Goal: Task Accomplishment & Management: Use online tool/utility

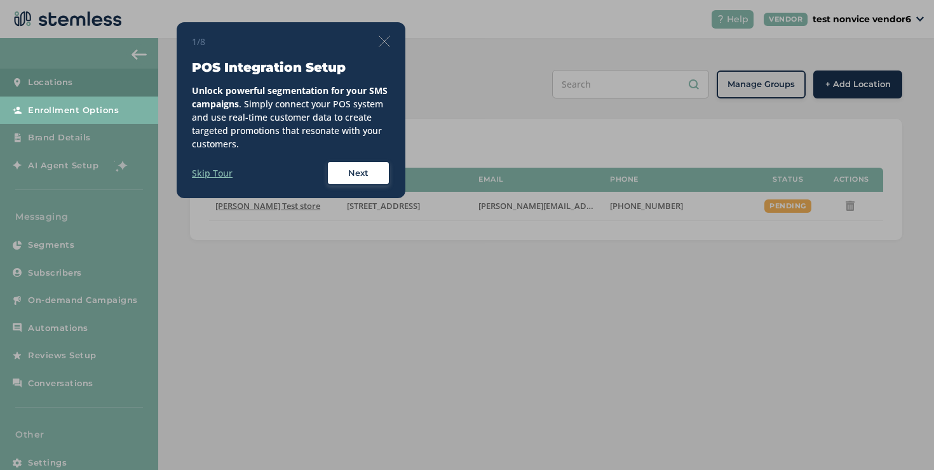
click at [381, 44] on img at bounding box center [384, 41] width 11 height 11
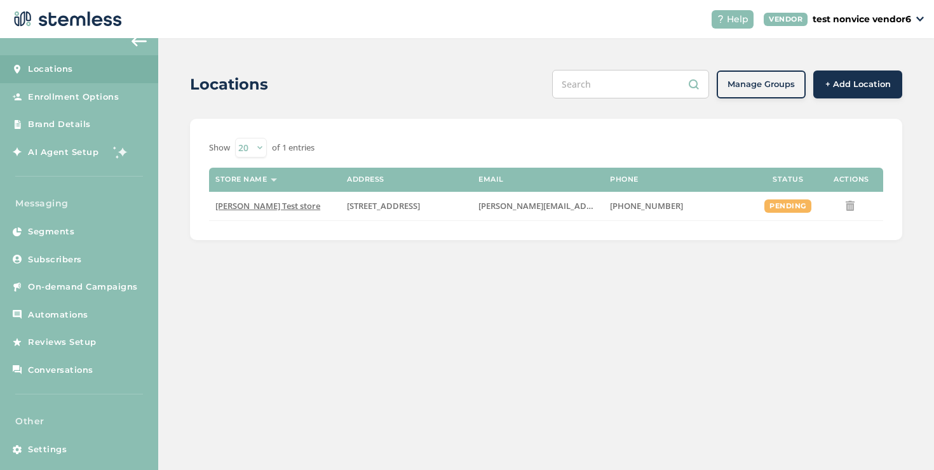
scroll to position [27, 0]
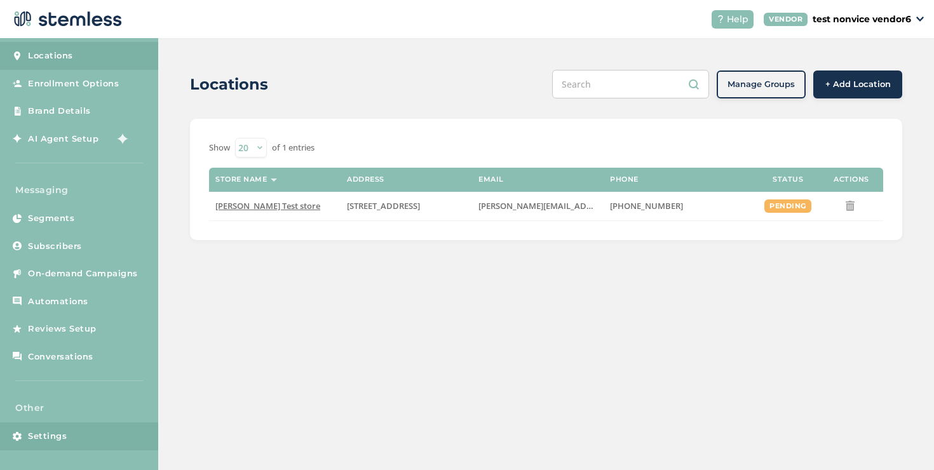
click at [86, 425] on link "Settings" at bounding box center [79, 437] width 158 height 28
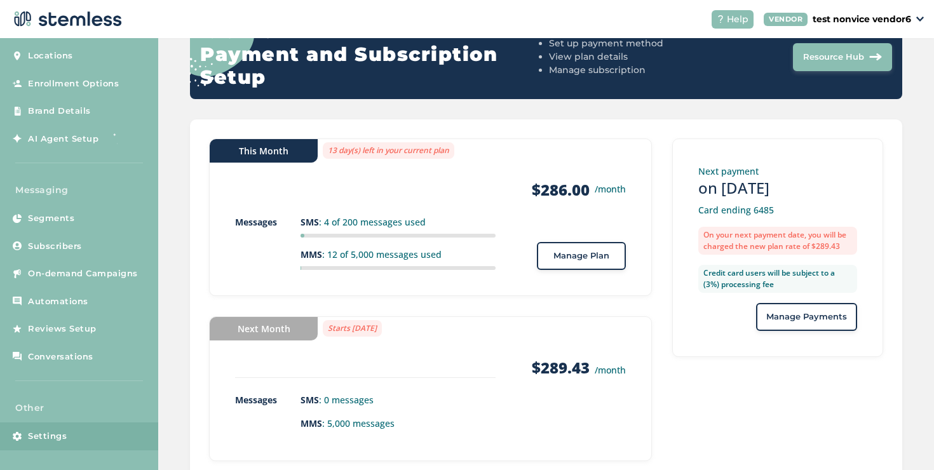
scroll to position [191, 0]
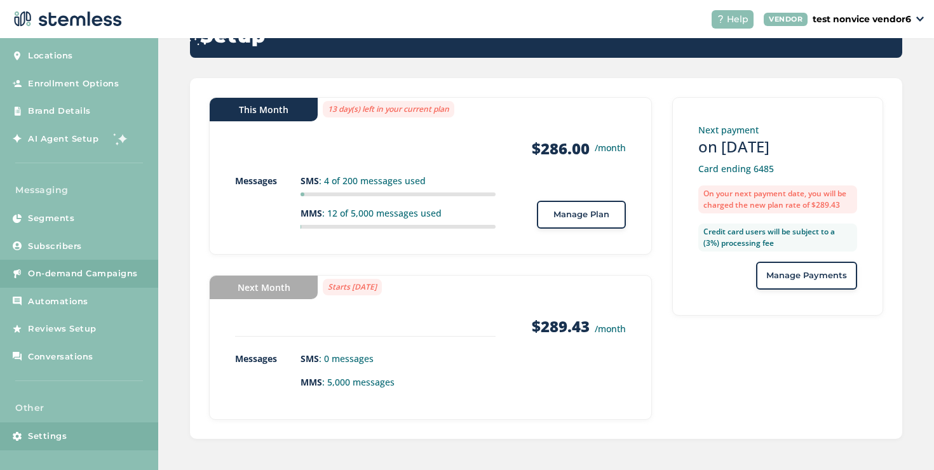
click at [112, 271] on span "On-demand Campaigns" at bounding box center [83, 273] width 110 height 13
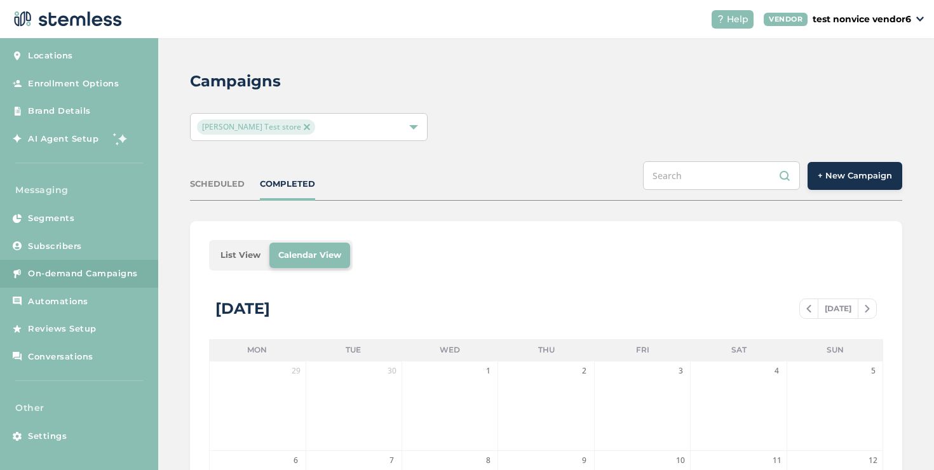
click at [313, 128] on div "[PERSON_NAME] Test store" at bounding box center [302, 126] width 211 height 15
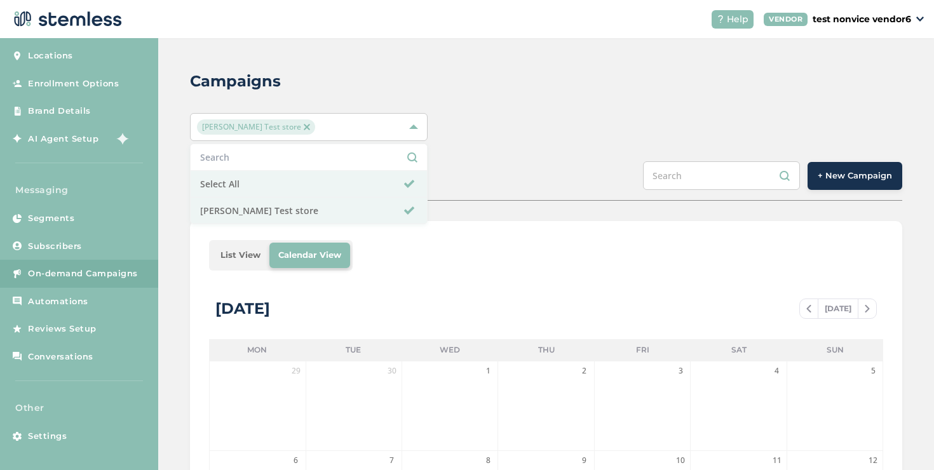
click at [858, 186] on button "+ New Campaign" at bounding box center [855, 176] width 95 height 28
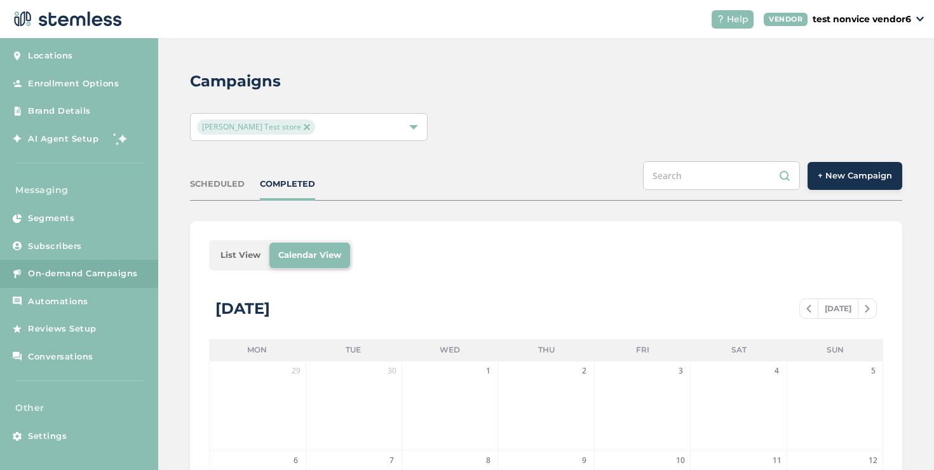
click at [850, 181] on span "+ New Campaign" at bounding box center [855, 176] width 74 height 13
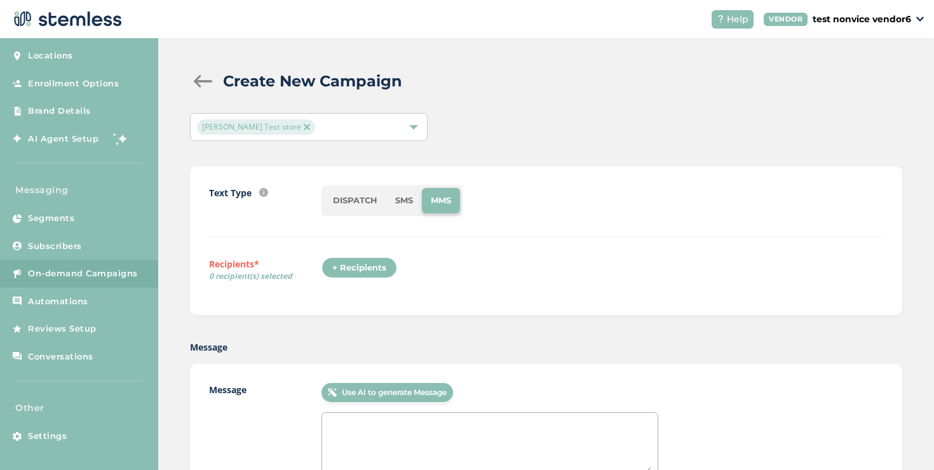
click at [358, 278] on div "+ Recipients" at bounding box center [363, 271] width 83 height 29
click at [356, 268] on div "+ Recipients" at bounding box center [360, 268] width 76 height 22
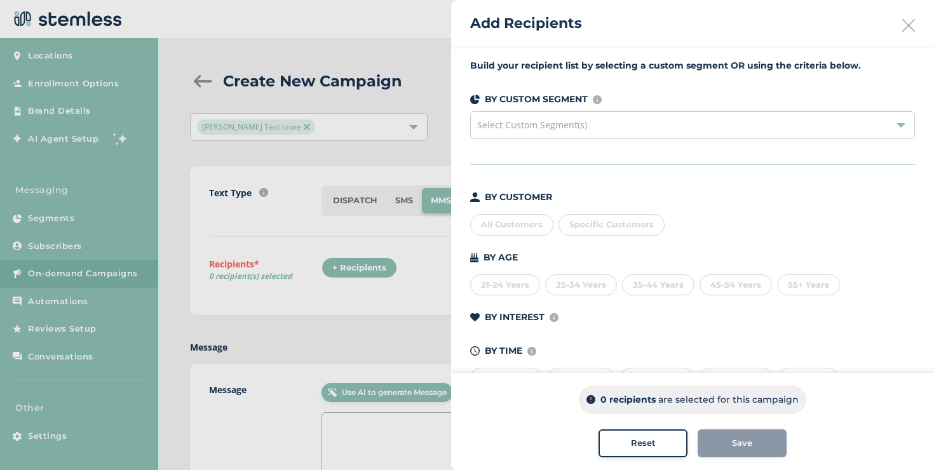
click at [611, 213] on div "All Customers Specific Customers" at bounding box center [692, 222] width 445 height 27
click at [613, 217] on div "Specific Customers" at bounding box center [612, 225] width 106 height 22
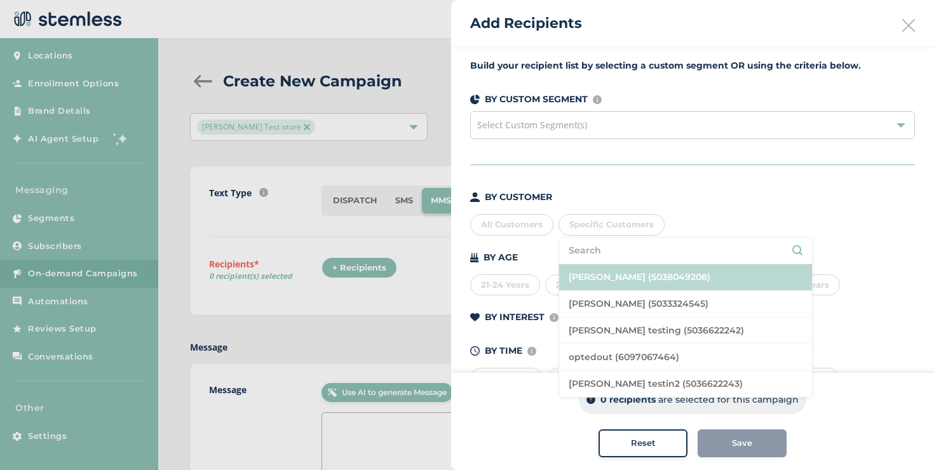
click at [621, 274] on li "[PERSON_NAME] (5038049208)" at bounding box center [685, 277] width 253 height 27
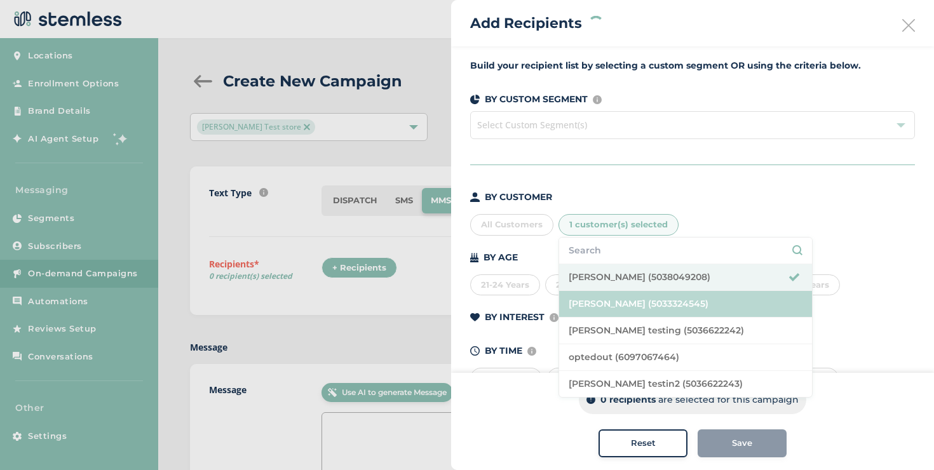
click at [620, 292] on li "[PERSON_NAME] (5033324545)" at bounding box center [685, 304] width 253 height 27
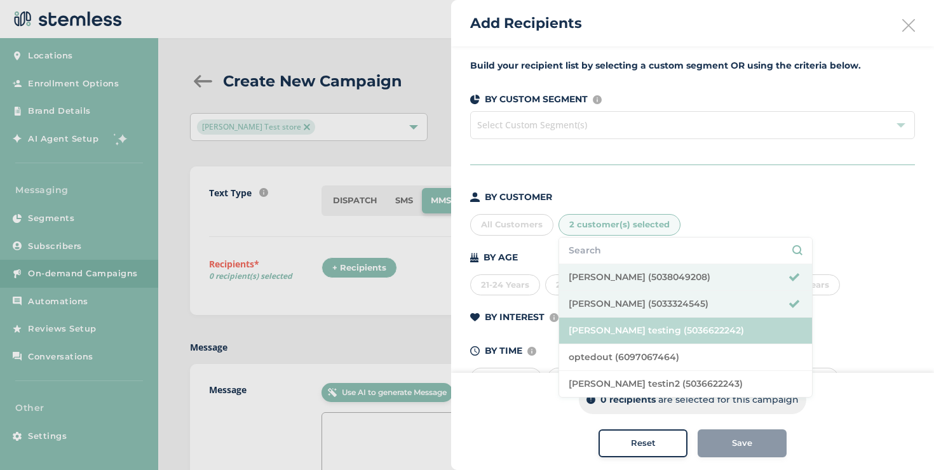
click at [613, 321] on li "[PERSON_NAME] testing (5036622242)" at bounding box center [685, 331] width 253 height 27
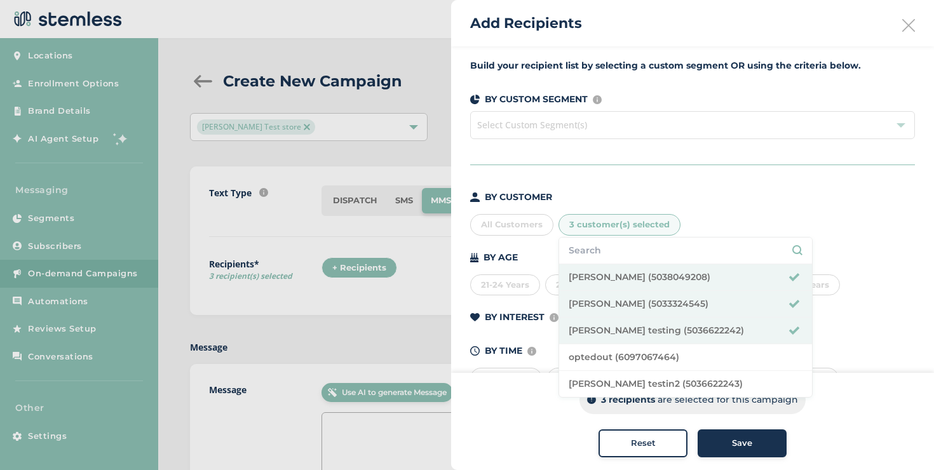
click at [723, 434] on button "Save" at bounding box center [742, 444] width 89 height 28
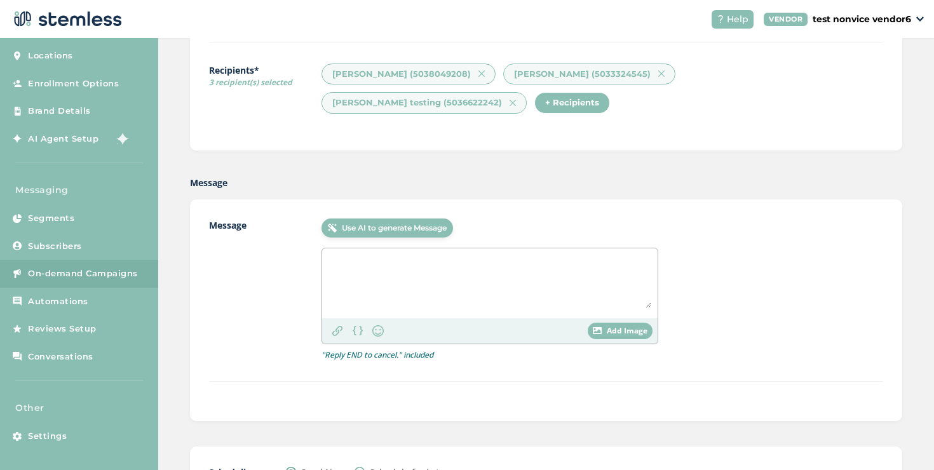
scroll to position [322, 0]
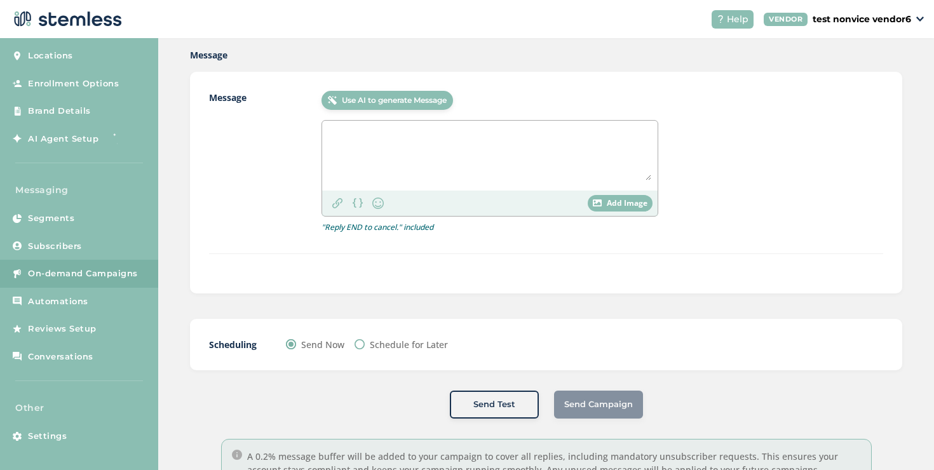
click at [404, 124] on div at bounding box center [489, 156] width 335 height 70
click at [407, 131] on textarea at bounding box center [489, 153] width 323 height 53
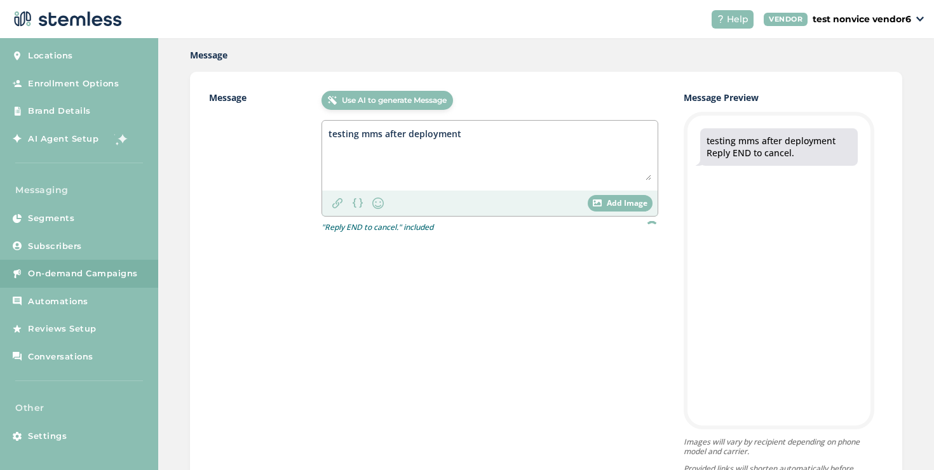
type textarea "testing mms after deployment"
click at [612, 202] on span "Add Image" at bounding box center [627, 203] width 41 height 11
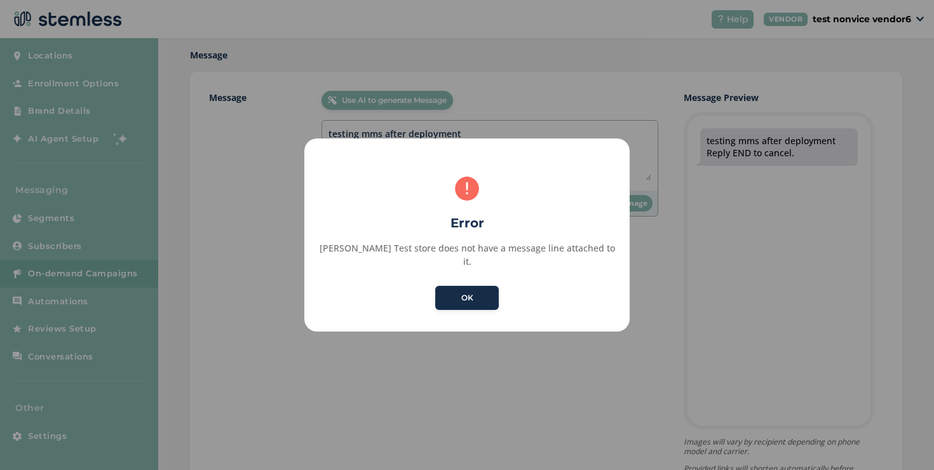
click at [491, 286] on button "OK" at bounding box center [467, 298] width 64 height 24
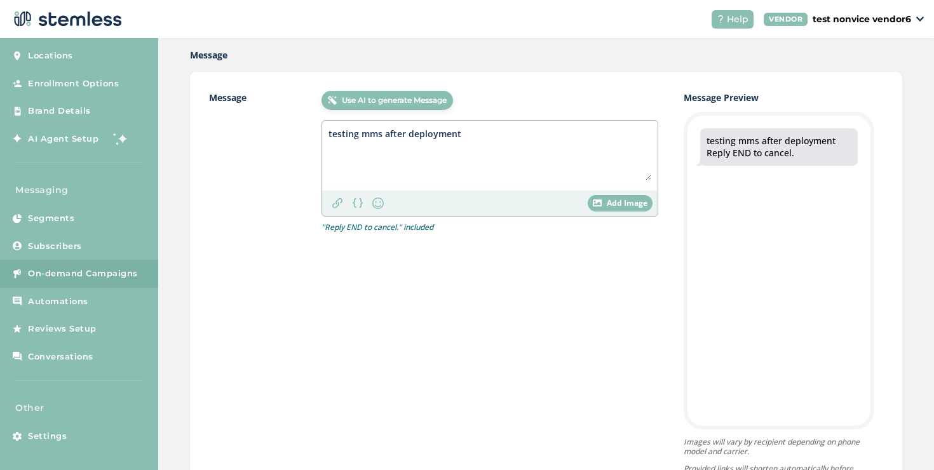
click at [597, 205] on img at bounding box center [597, 203] width 9 height 7
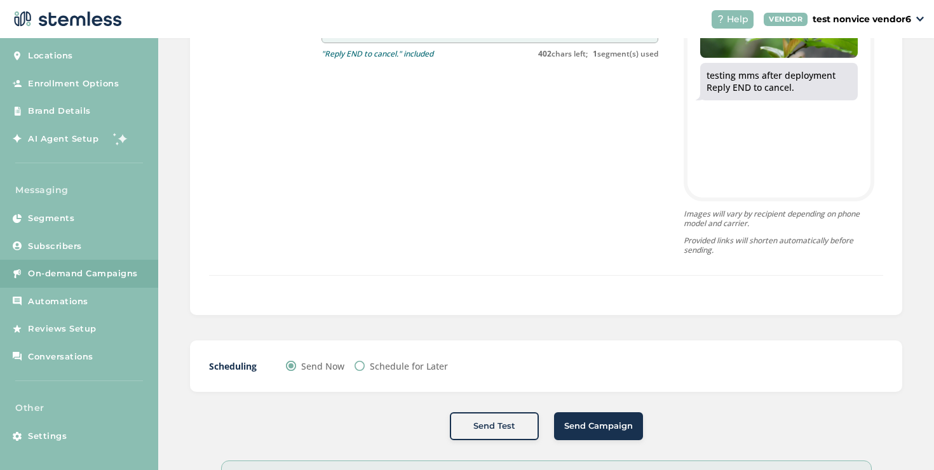
scroll to position [620, 0]
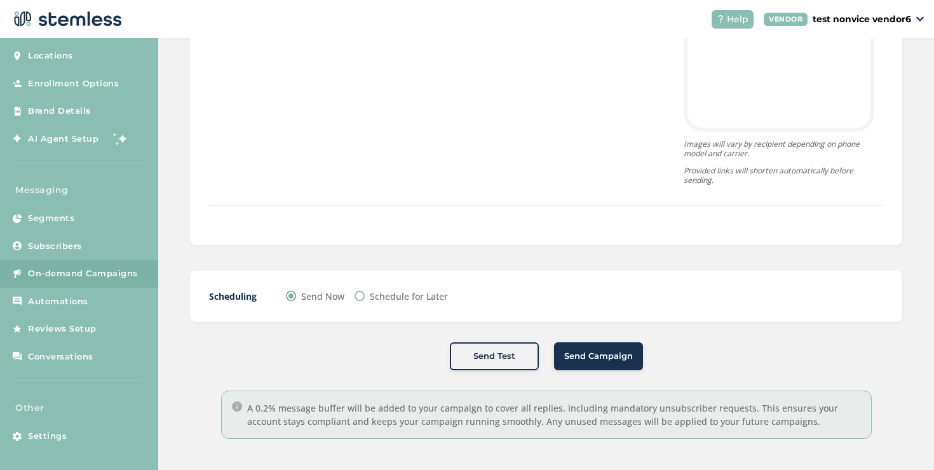
click at [586, 362] on button "Send Campaign" at bounding box center [598, 356] width 89 height 28
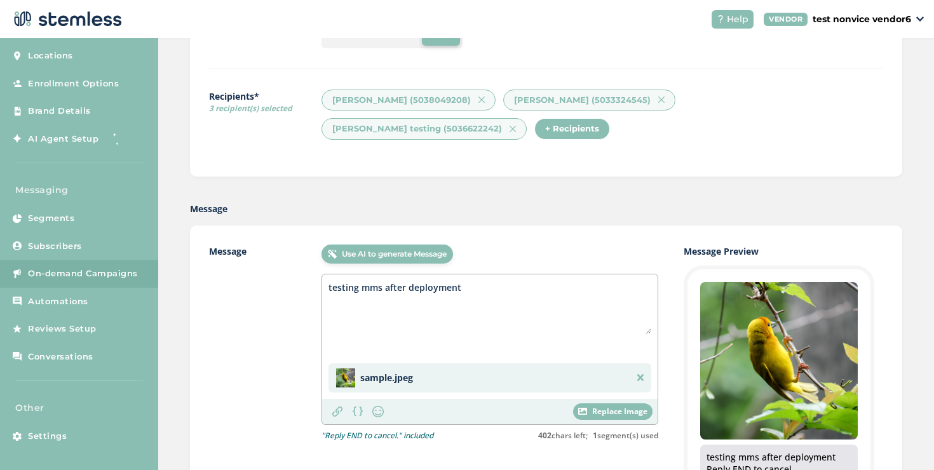
scroll to position [37, 0]
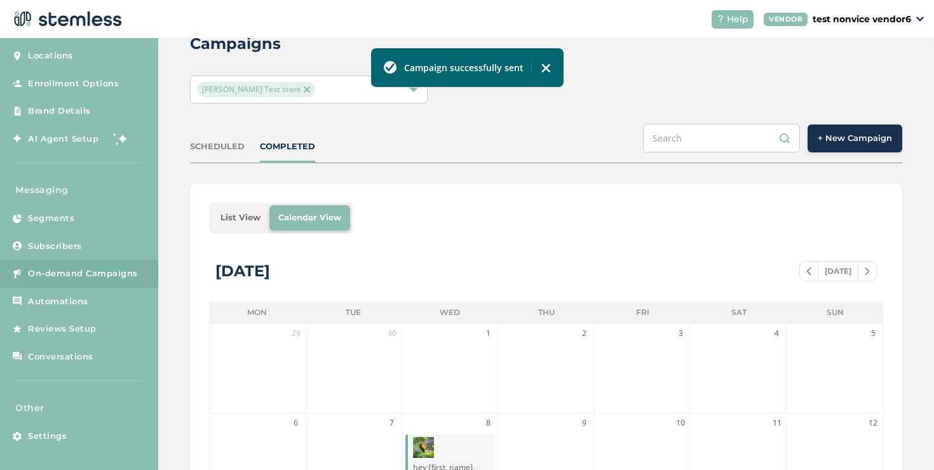
click at [247, 225] on li "List View" at bounding box center [241, 217] width 58 height 25
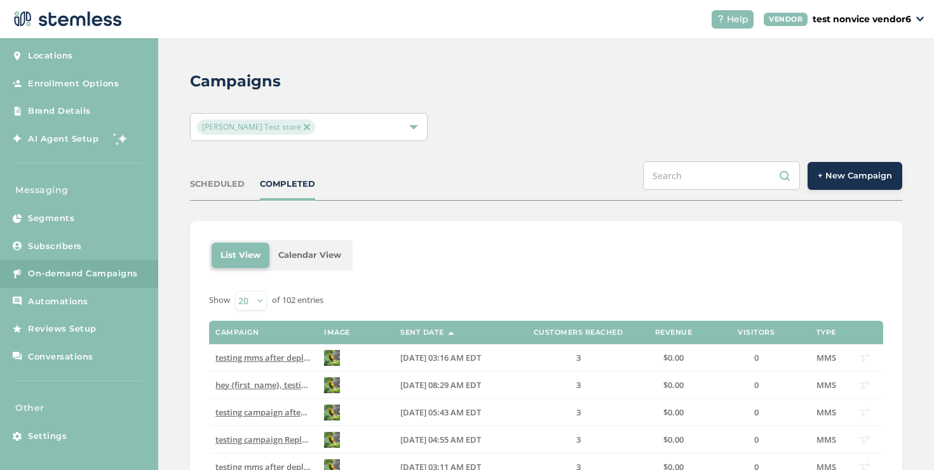
click at [864, 171] on span "+ New Campaign" at bounding box center [855, 176] width 74 height 13
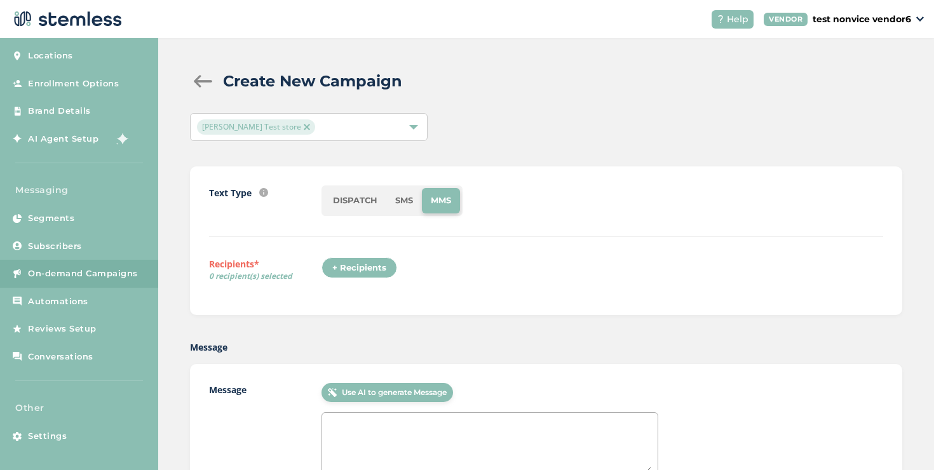
click at [367, 205] on li "DISPATCH" at bounding box center [355, 200] width 62 height 25
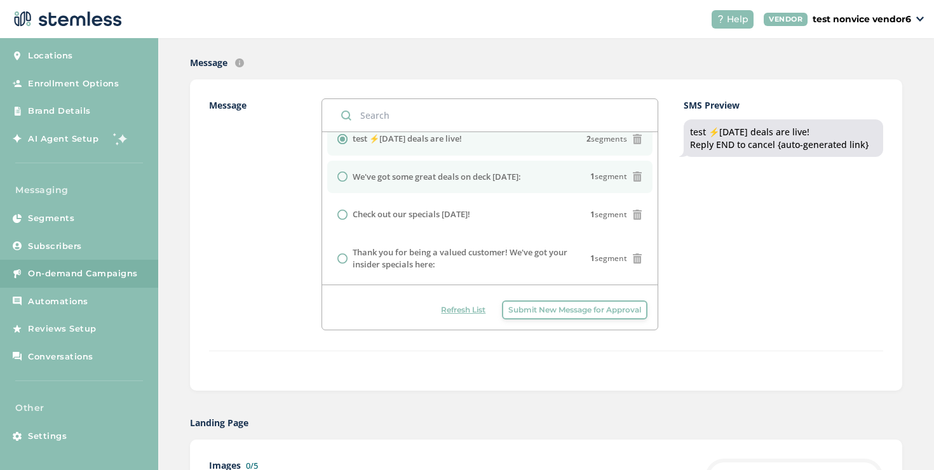
scroll to position [16, 0]
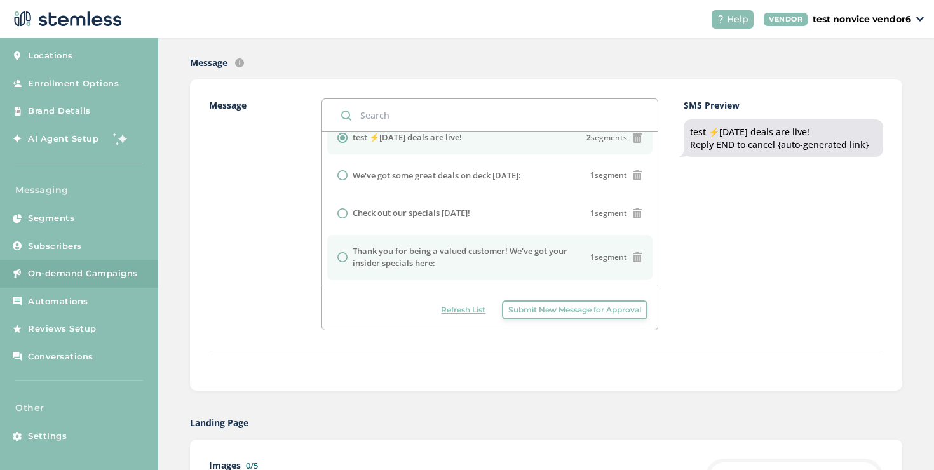
click at [398, 243] on li "Thank you for being a valued customer! We've got your insider specials here: 1 …" at bounding box center [489, 257] width 325 height 45
radio input "false"
radio input "true"
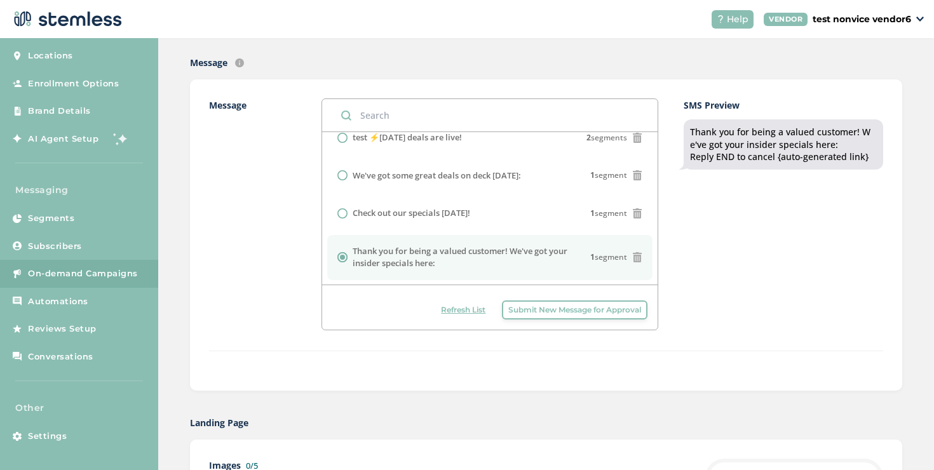
click at [262, 252] on label "Message" at bounding box center [265, 214] width 112 height 232
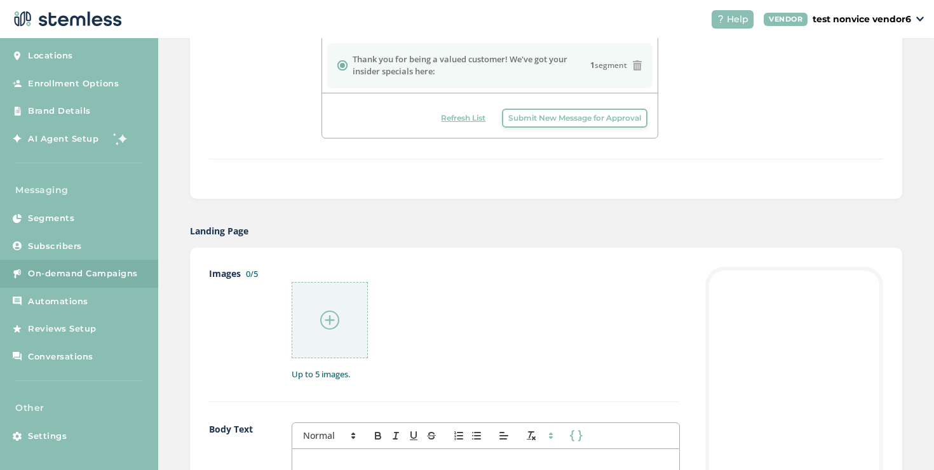
scroll to position [142, 0]
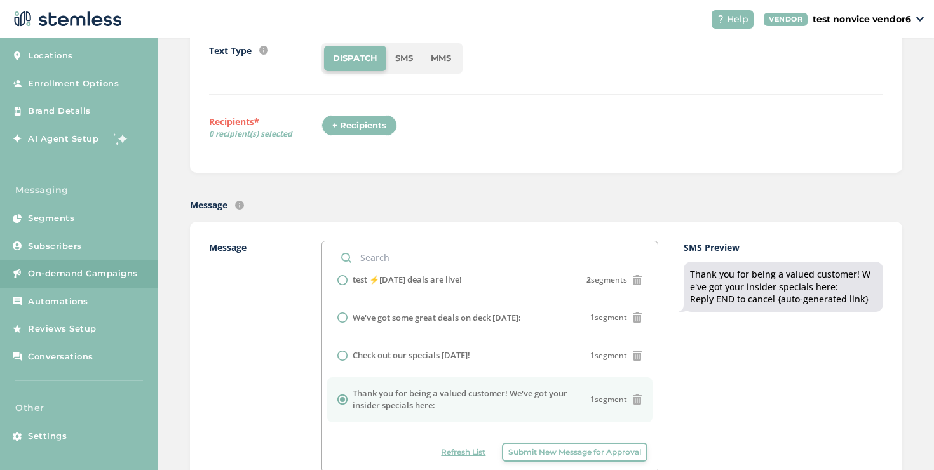
click at [363, 128] on div "+ Recipients" at bounding box center [360, 126] width 76 height 22
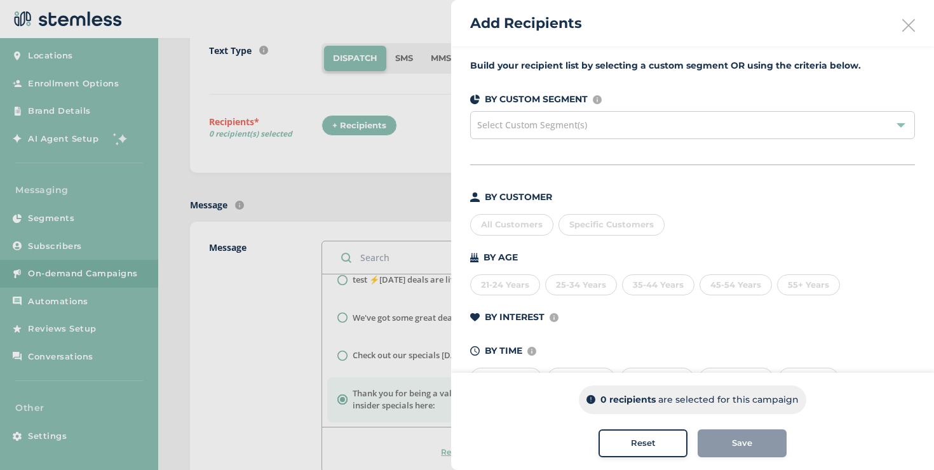
click at [590, 224] on span "Specific Customers" at bounding box center [611, 224] width 85 height 10
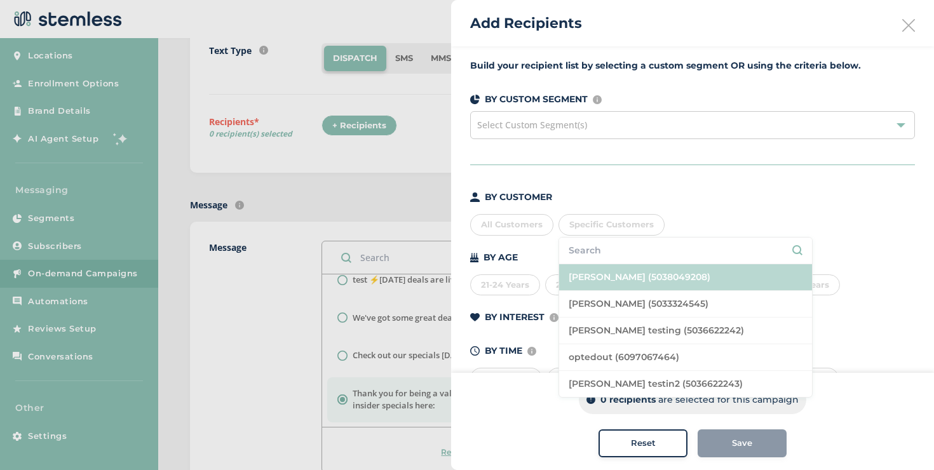
click at [594, 274] on li "[PERSON_NAME] (5038049208)" at bounding box center [685, 277] width 253 height 27
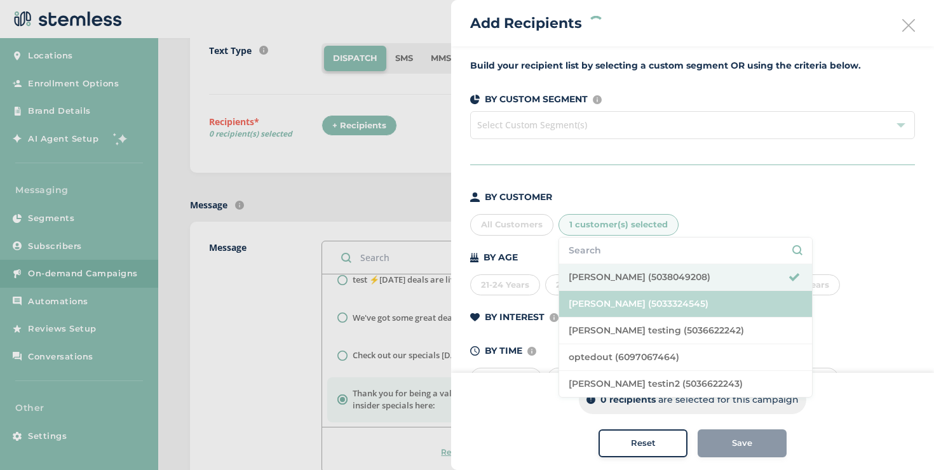
click at [598, 300] on li "[PERSON_NAME] (5033324545)" at bounding box center [685, 304] width 253 height 27
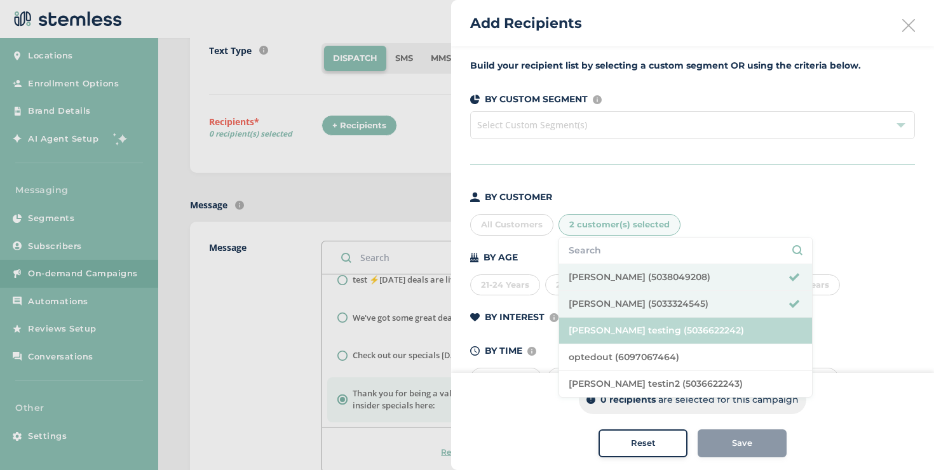
click at [604, 325] on li "[PERSON_NAME] testing (5036622242)" at bounding box center [685, 331] width 253 height 27
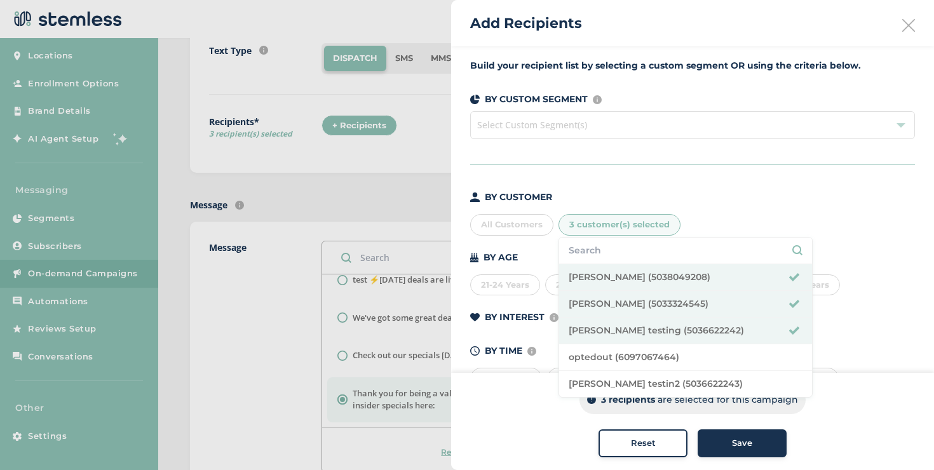
click at [721, 445] on div "Save" at bounding box center [742, 443] width 69 height 13
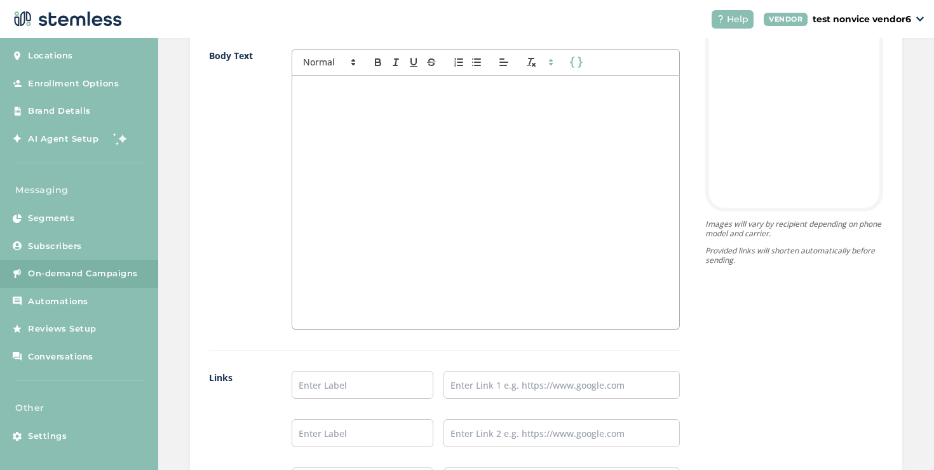
scroll to position [970, 0]
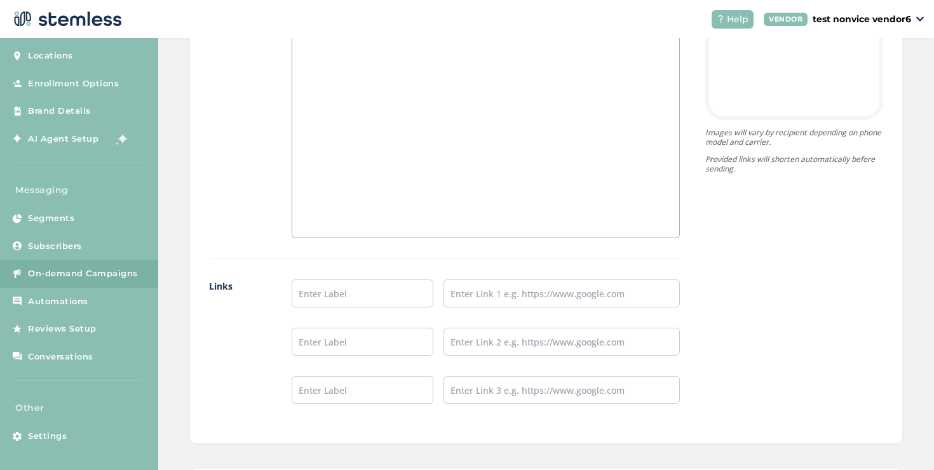
click at [374, 207] on div at bounding box center [485, 111] width 387 height 254
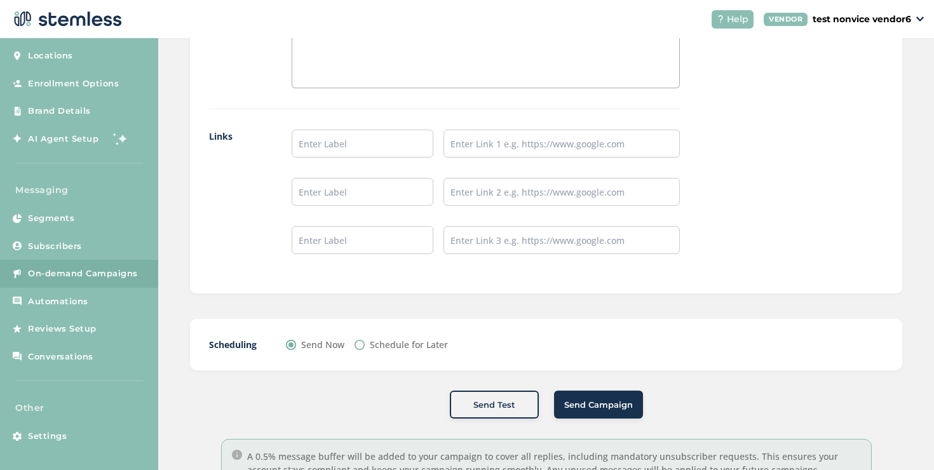
scroll to position [1169, 0]
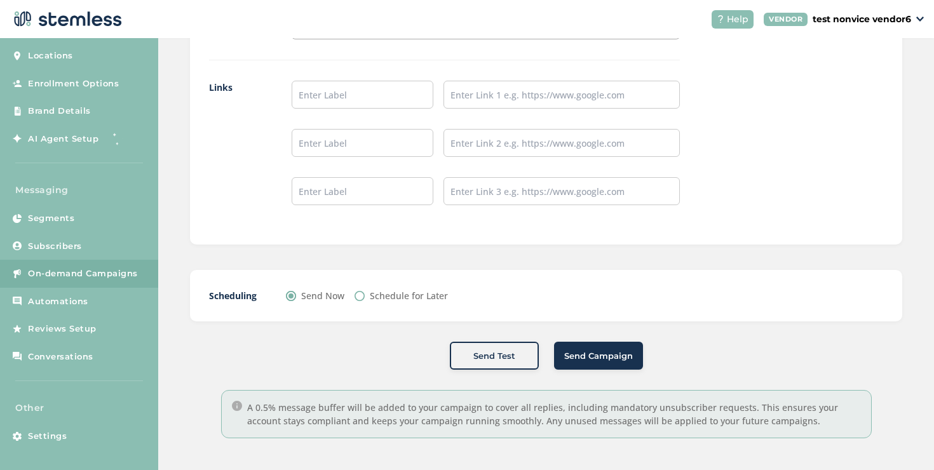
click at [564, 351] on span "Send Campaign" at bounding box center [598, 356] width 69 height 13
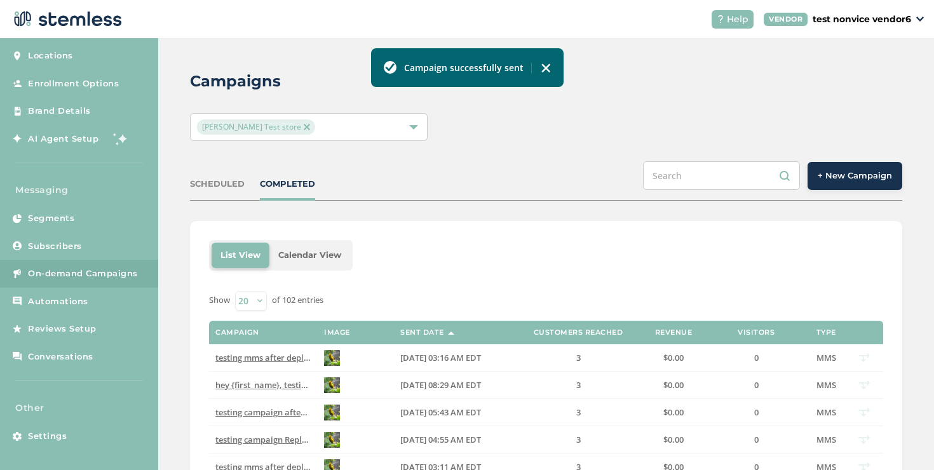
click at [545, 67] on img at bounding box center [546, 68] width 10 height 10
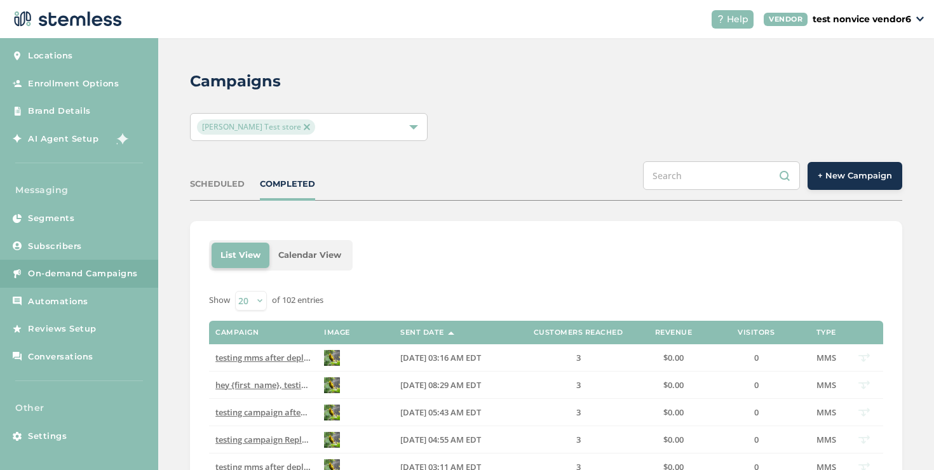
click at [270, 184] on div "COMPLETED" at bounding box center [287, 184] width 55 height 13
click at [275, 365] on td "Thank you for being a valued customer! We've got your insider specials here: Re…" at bounding box center [263, 357] width 109 height 27
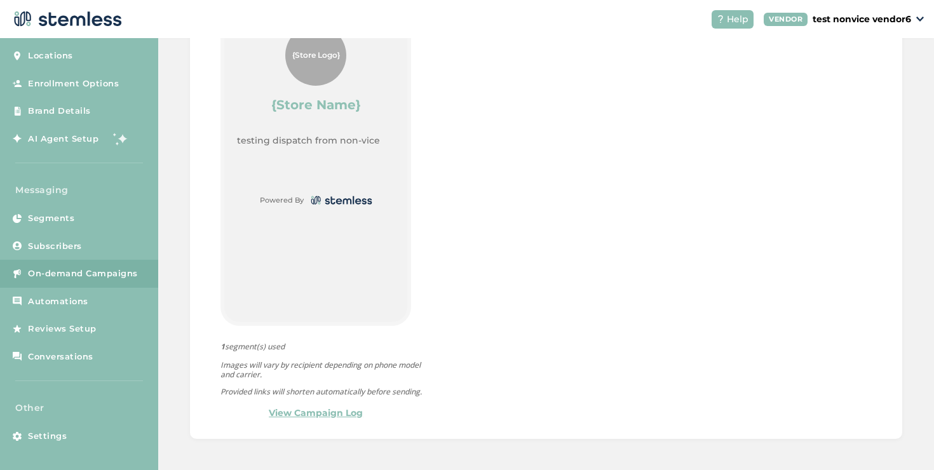
scroll to position [642, 0]
click at [311, 410] on link "View Campaign Log" at bounding box center [316, 412] width 94 height 13
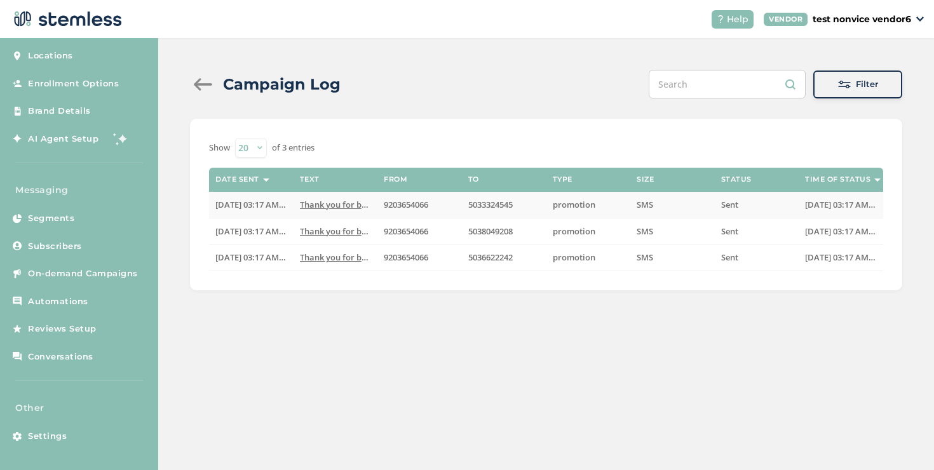
click at [339, 204] on span "Thank you for being a valued customer! We've got y..." at bounding box center [404, 204] width 208 height 11
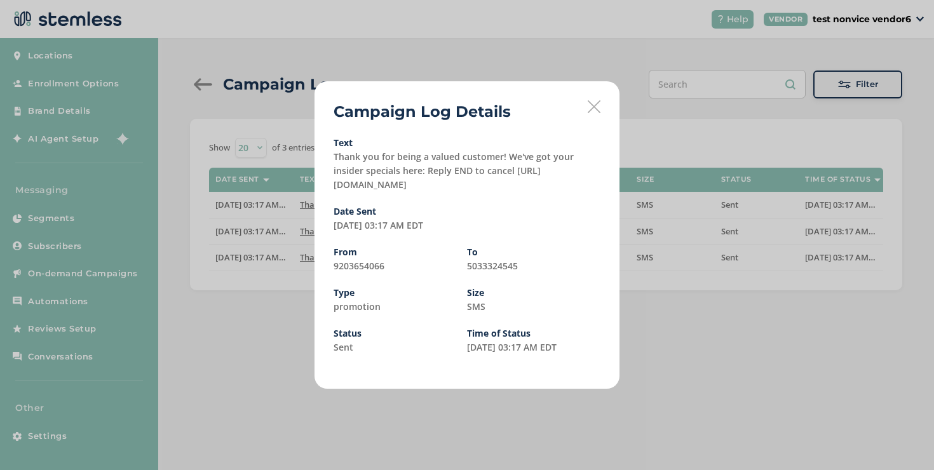
click at [588, 103] on icon at bounding box center [594, 106] width 13 height 13
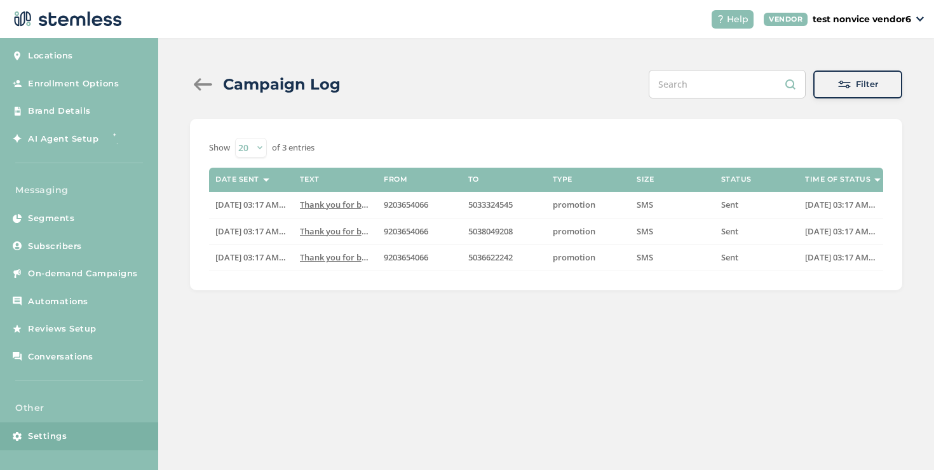
click at [86, 428] on link "Settings" at bounding box center [79, 437] width 158 height 28
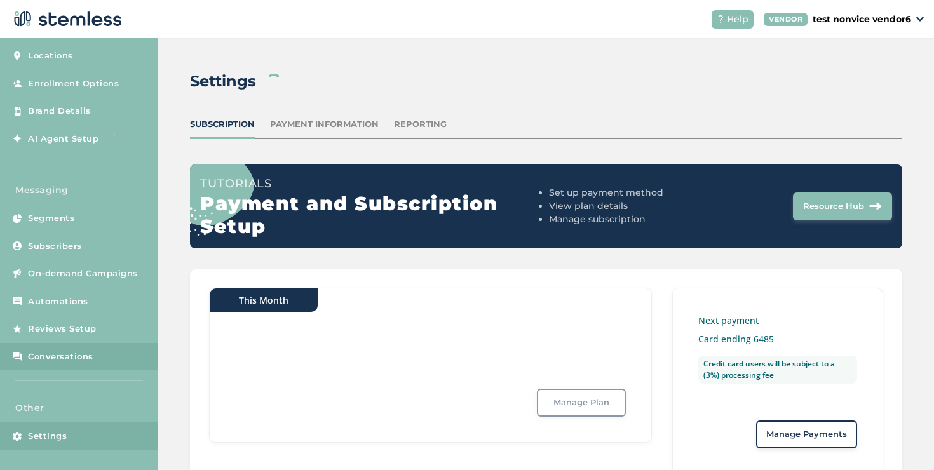
click at [98, 359] on link "Conversations" at bounding box center [79, 357] width 158 height 28
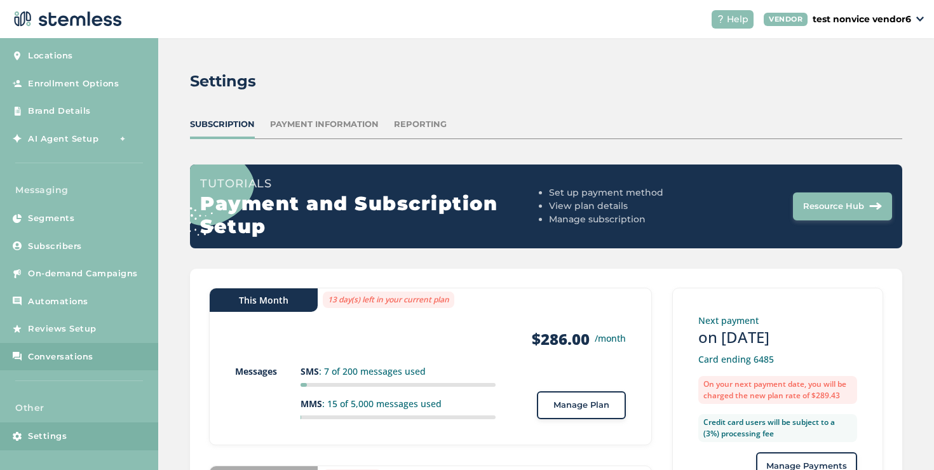
click at [98, 359] on link "Conversations" at bounding box center [79, 357] width 158 height 28
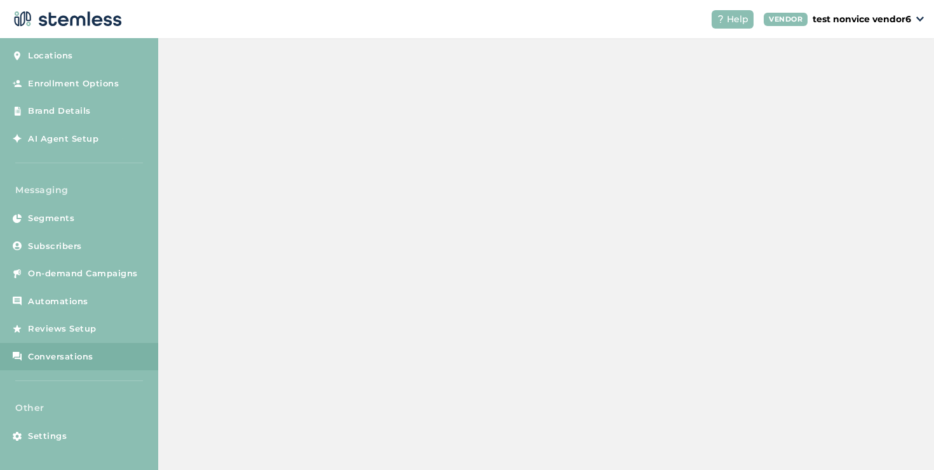
click at [86, 346] on link "Conversations" at bounding box center [79, 357] width 158 height 28
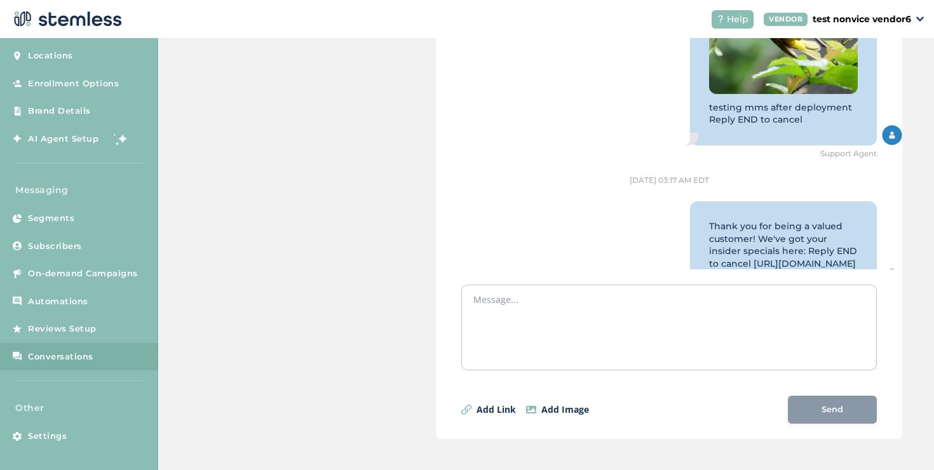
scroll to position [3784, 0]
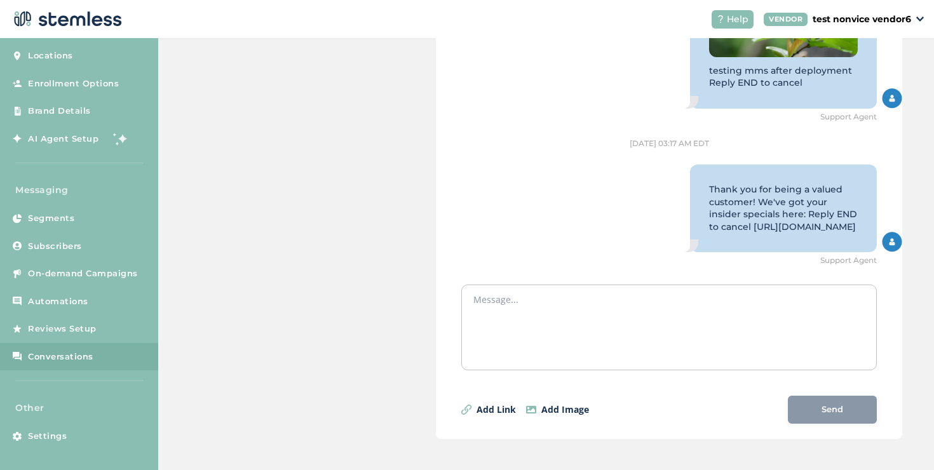
click at [515, 312] on textarea at bounding box center [668, 325] width 391 height 64
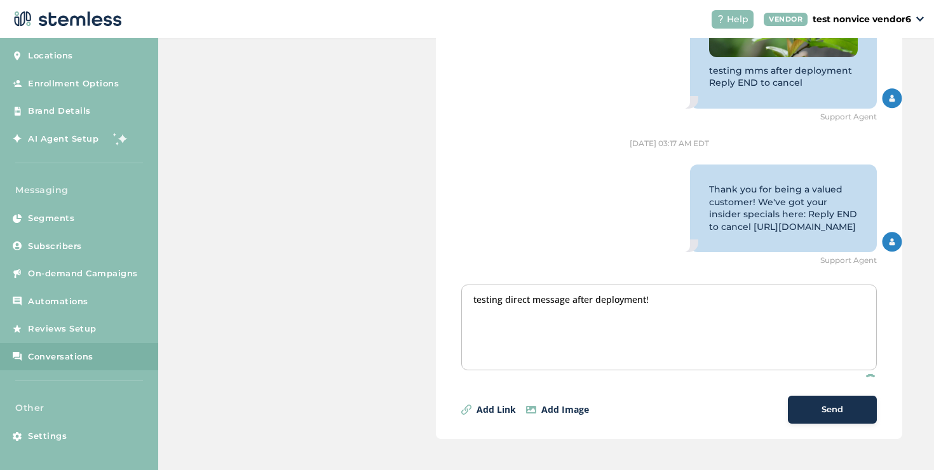
type textarea "testing direct message after deployment!"
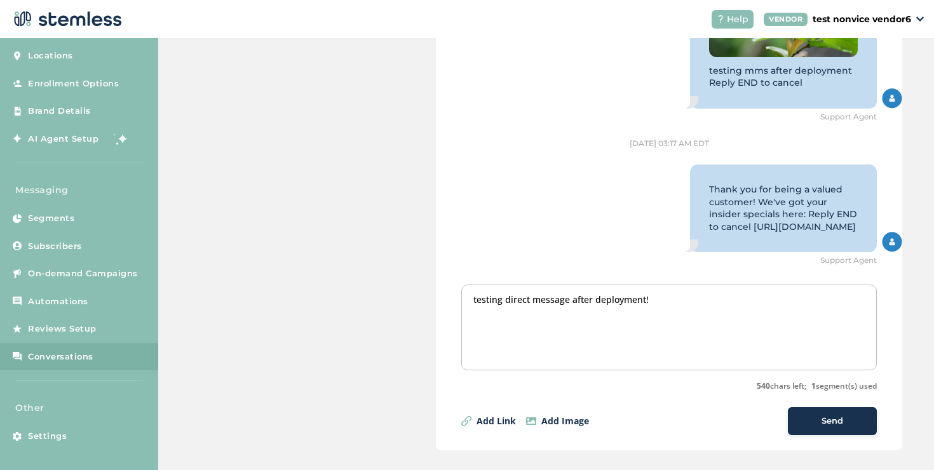
click at [798, 409] on button "Send" at bounding box center [832, 421] width 89 height 28
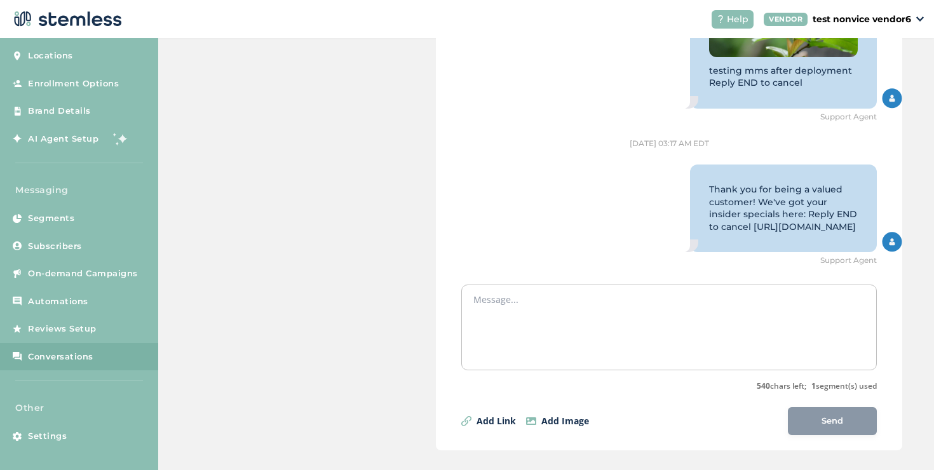
scroll to position [3903, 0]
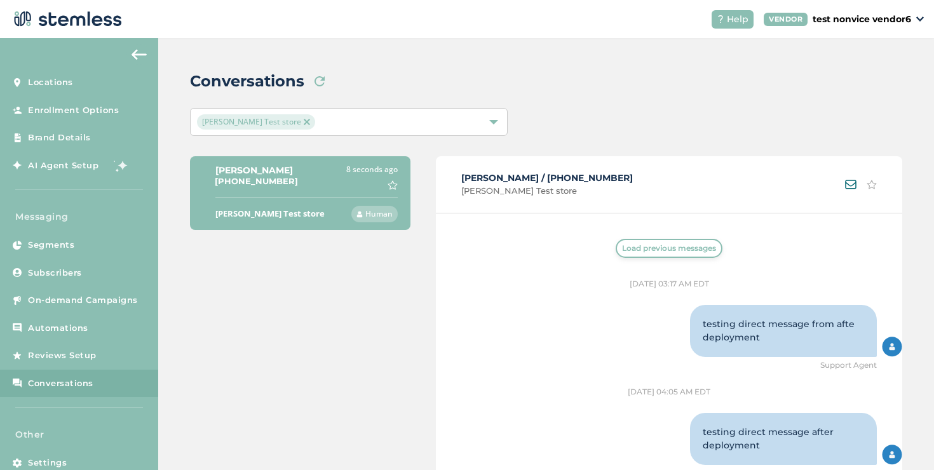
scroll to position [1557, 0]
